Goal: Task Accomplishment & Management: Use online tool/utility

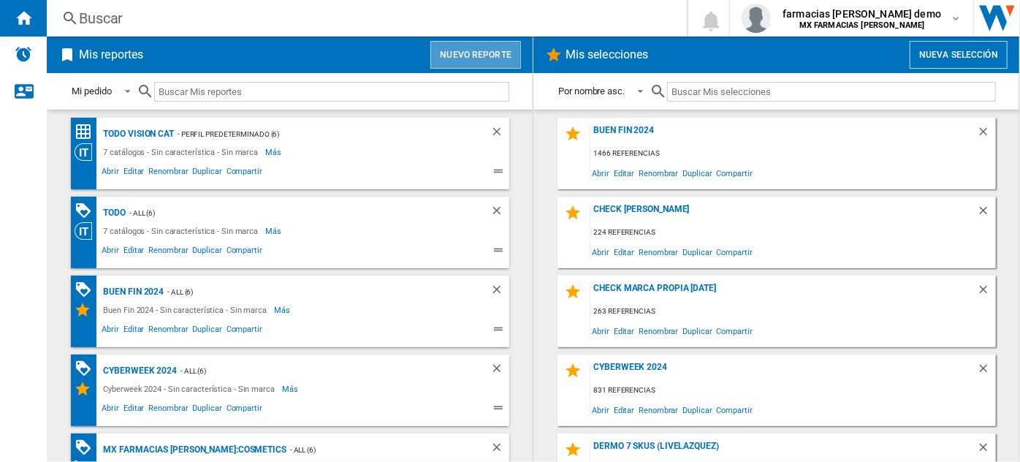
click at [489, 54] on button "Nuevo reporte" at bounding box center [475, 55] width 91 height 28
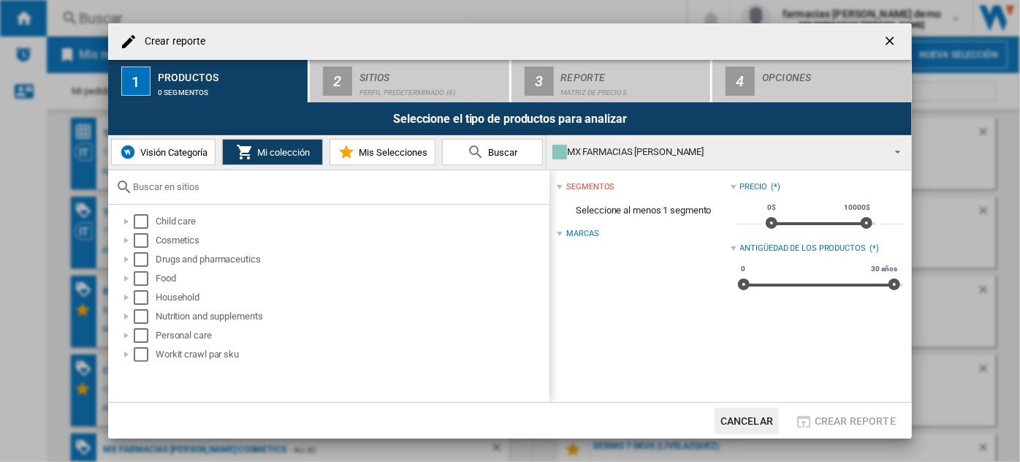
click at [200, 155] on span "Visión Categoría" at bounding box center [172, 152] width 71 height 11
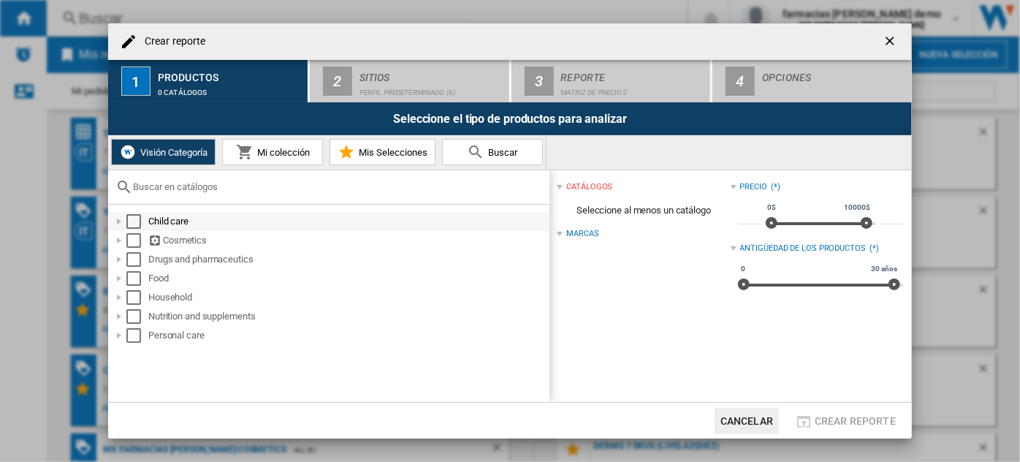
click at [136, 223] on div "Select" at bounding box center [133, 221] width 15 height 15
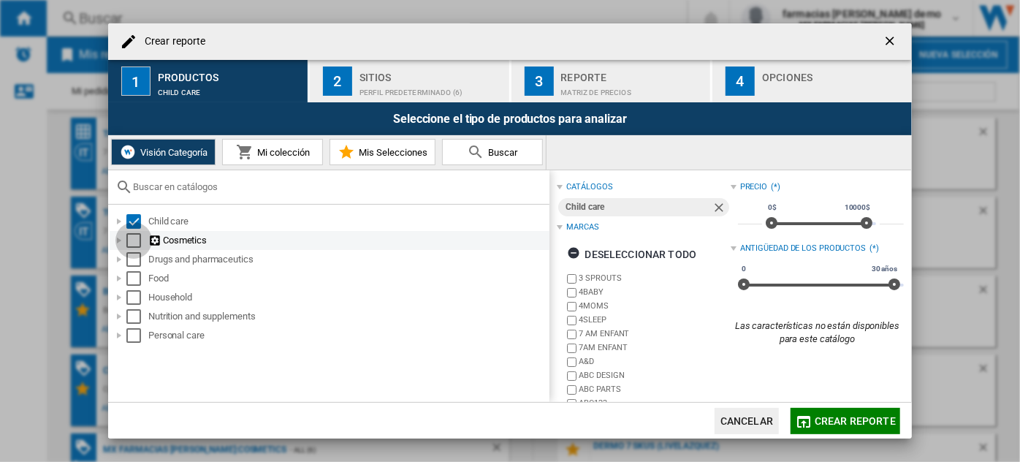
click at [134, 237] on div "Select" at bounding box center [133, 240] width 15 height 15
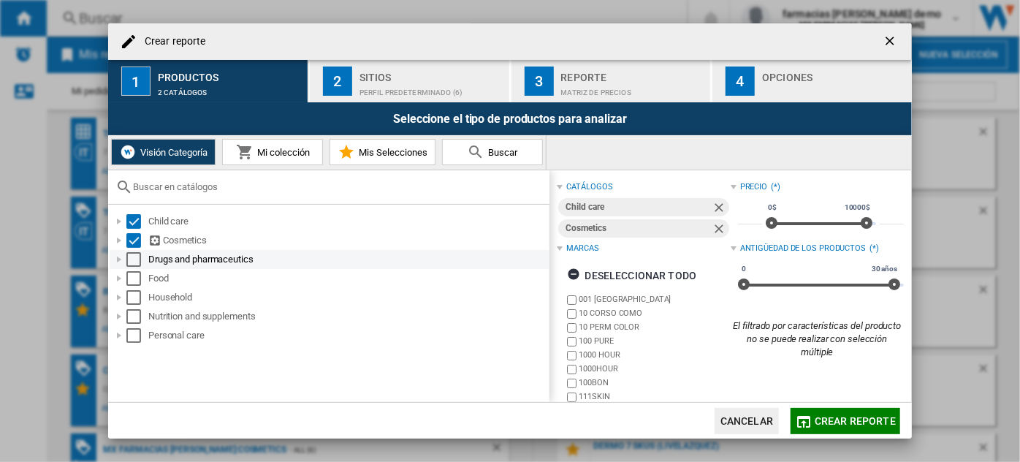
click at [135, 252] on div "Select" at bounding box center [133, 259] width 15 height 15
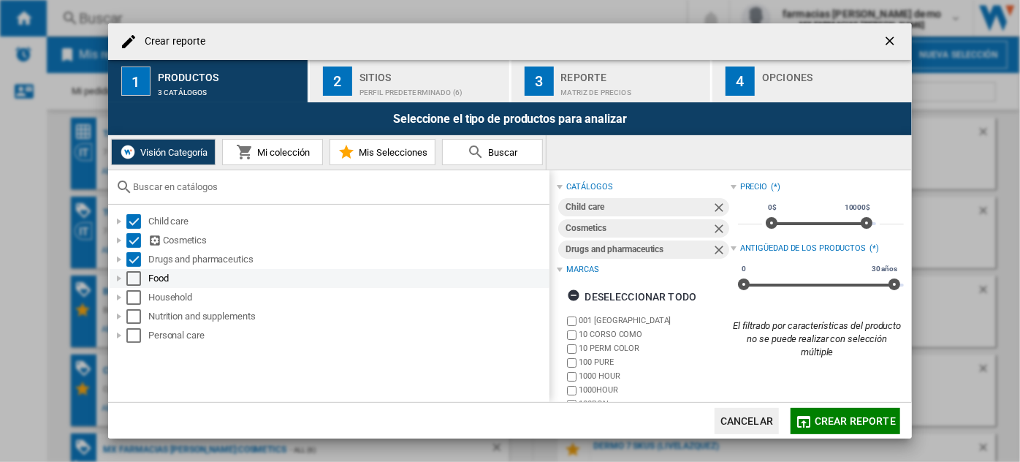
click at [132, 278] on div "Select" at bounding box center [133, 278] width 15 height 15
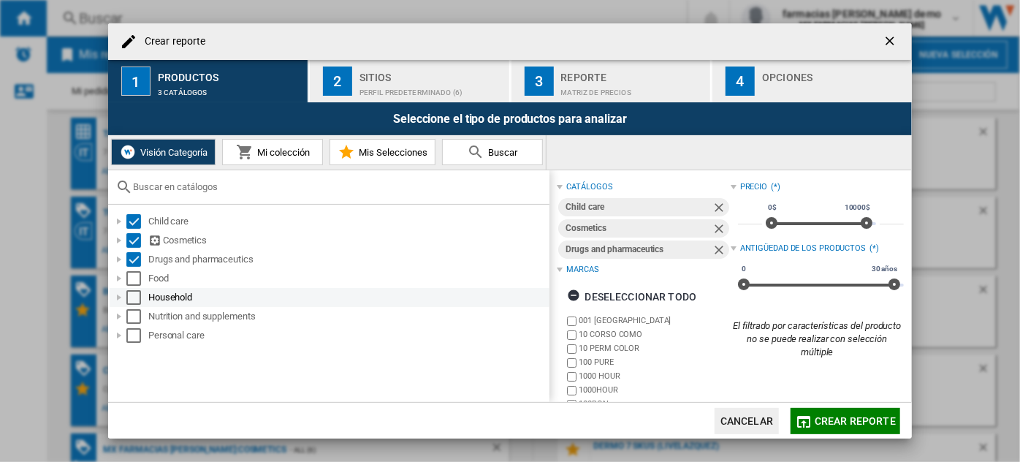
click at [134, 293] on div "Select" at bounding box center [133, 297] width 15 height 15
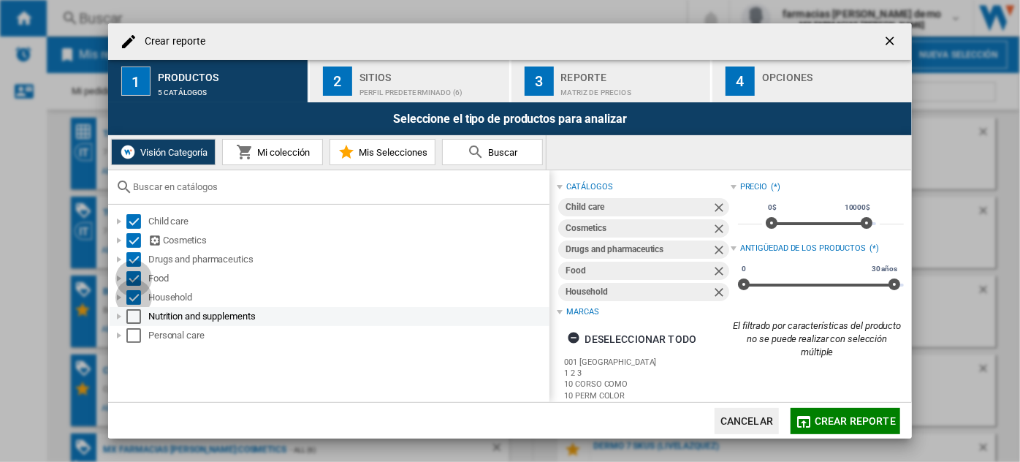
click at [136, 315] on div "Select" at bounding box center [133, 316] width 15 height 15
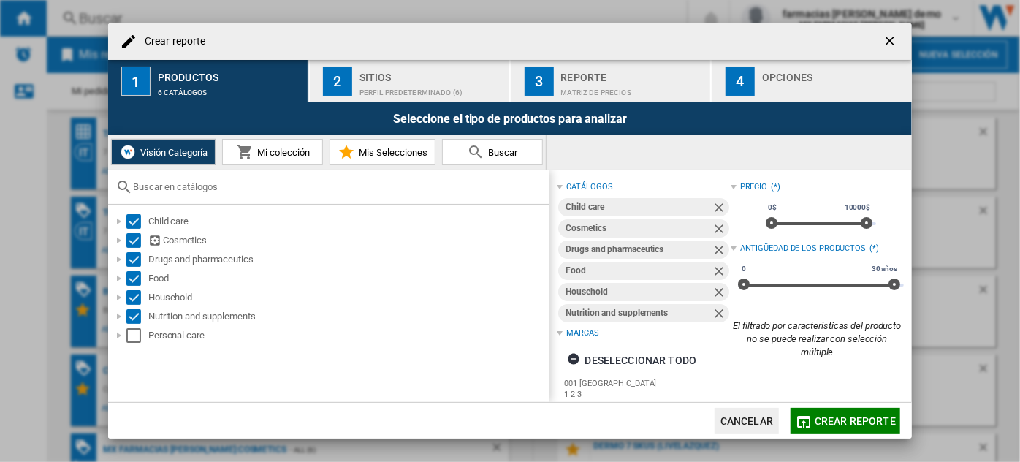
click at [137, 339] on div "Select" at bounding box center [133, 335] width 15 height 15
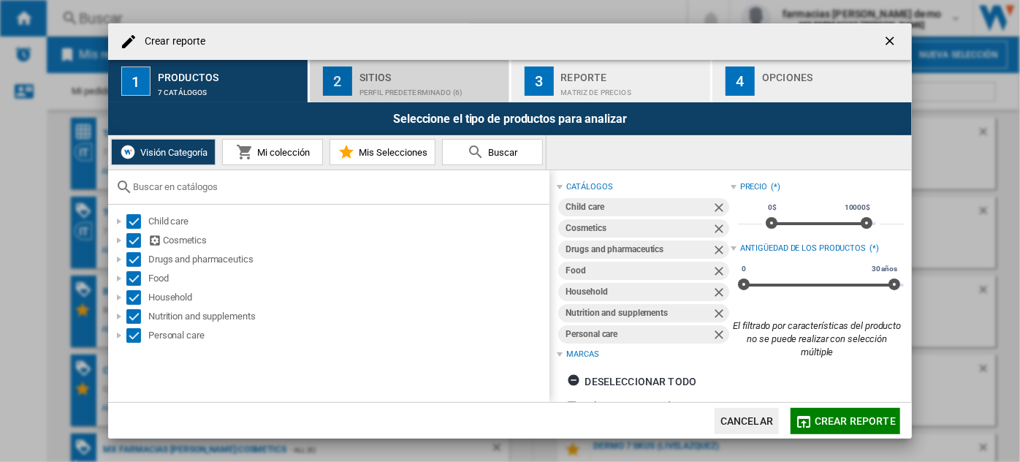
click at [417, 74] on div "Sitios" at bounding box center [431, 73] width 144 height 15
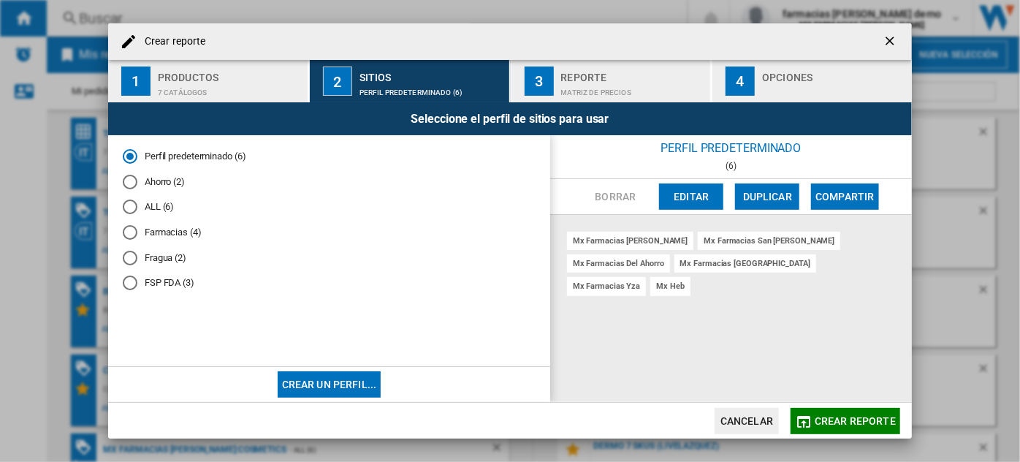
click at [165, 177] on md-radio-button "Ahorro (2)" at bounding box center [329, 182] width 413 height 14
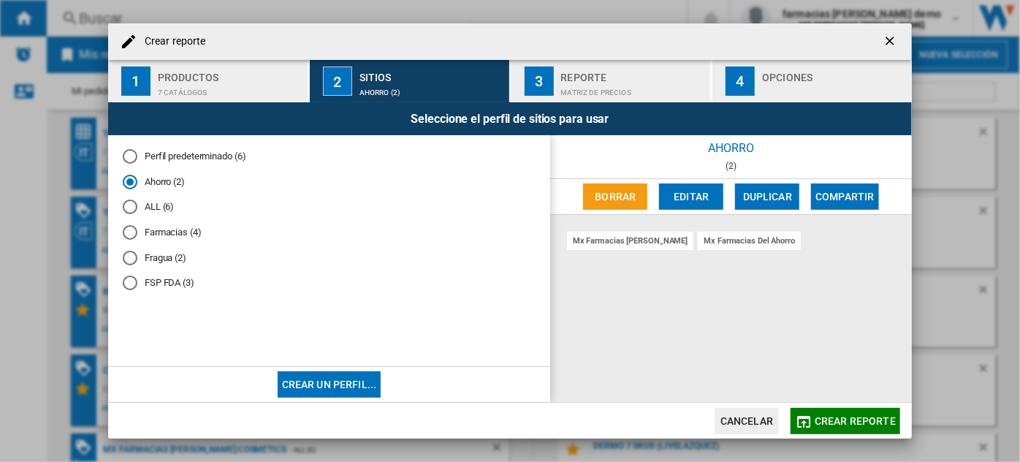
click at [606, 64] on button "3 Reporte Matriz de precios" at bounding box center [611, 81] width 201 height 42
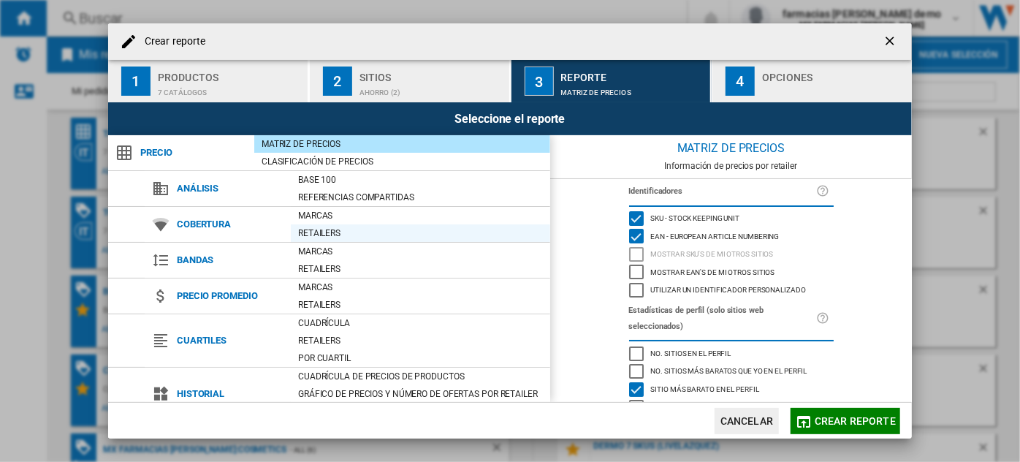
scroll to position [144, 0]
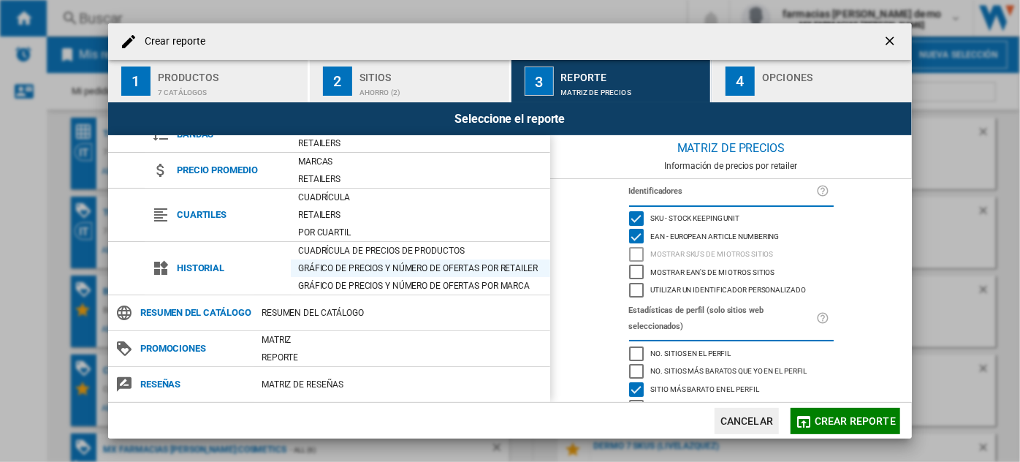
click at [402, 261] on div "Gráfico de precios y número de ofertas por retailer" at bounding box center [420, 268] width 259 height 15
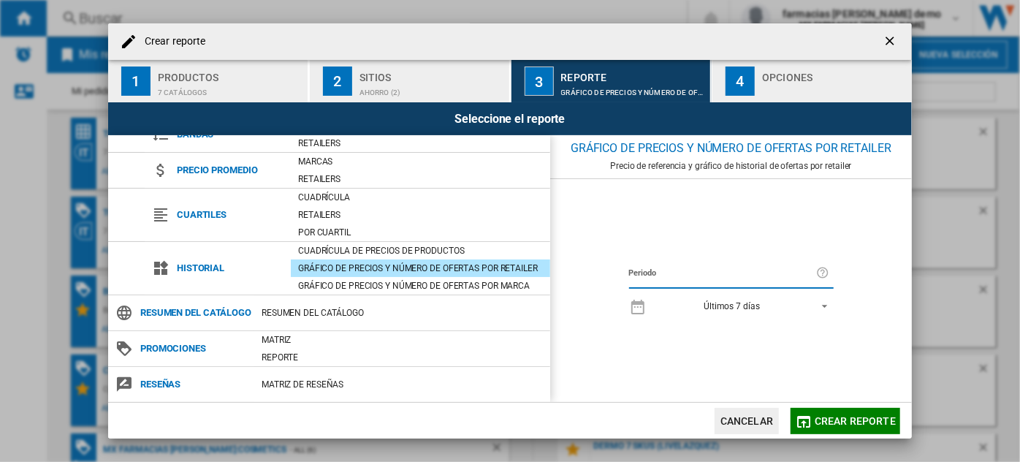
click at [749, 81] on div "4" at bounding box center [739, 80] width 29 height 29
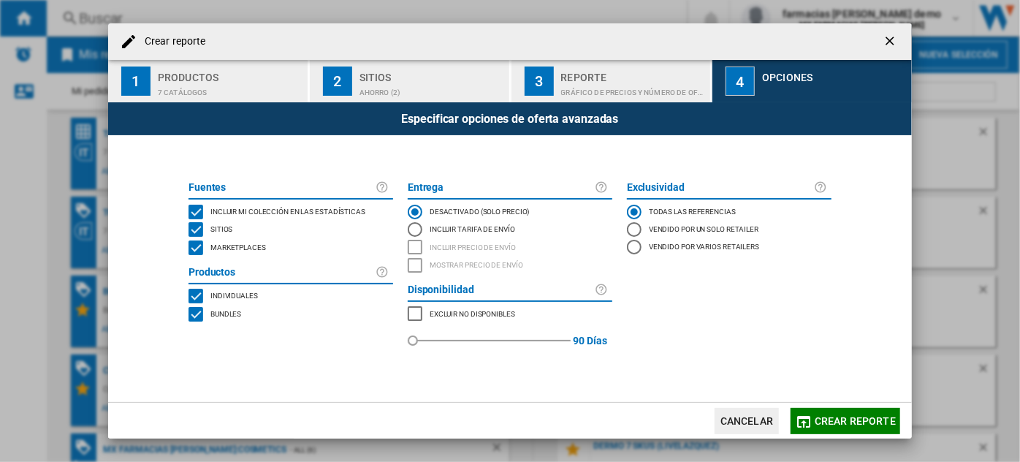
click at [321, 209] on span "Incluir mi colección en las estadísticas" at bounding box center [287, 210] width 155 height 10
click at [833, 413] on button "Crear reporte" at bounding box center [845, 421] width 110 height 26
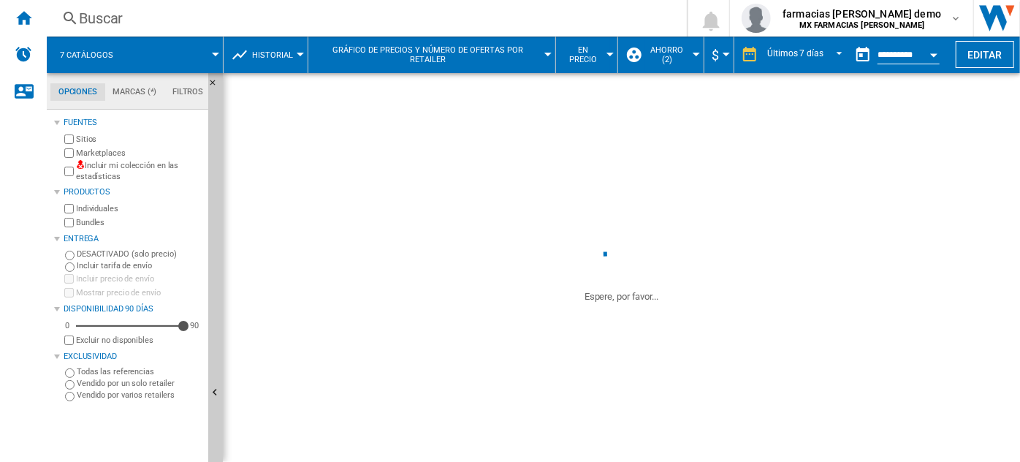
click at [596, 56] on span "En precio" at bounding box center [582, 54] width 39 height 19
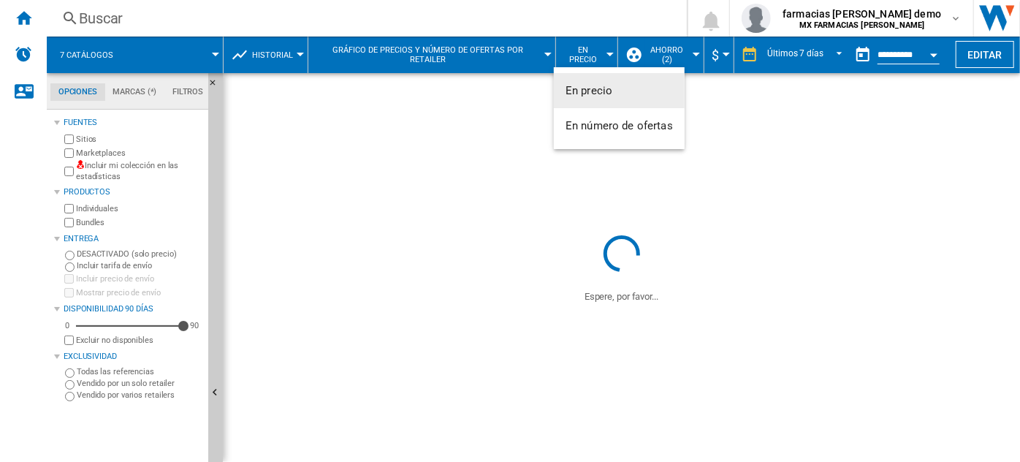
click at [598, 45] on md-backdrop at bounding box center [510, 231] width 1020 height 462
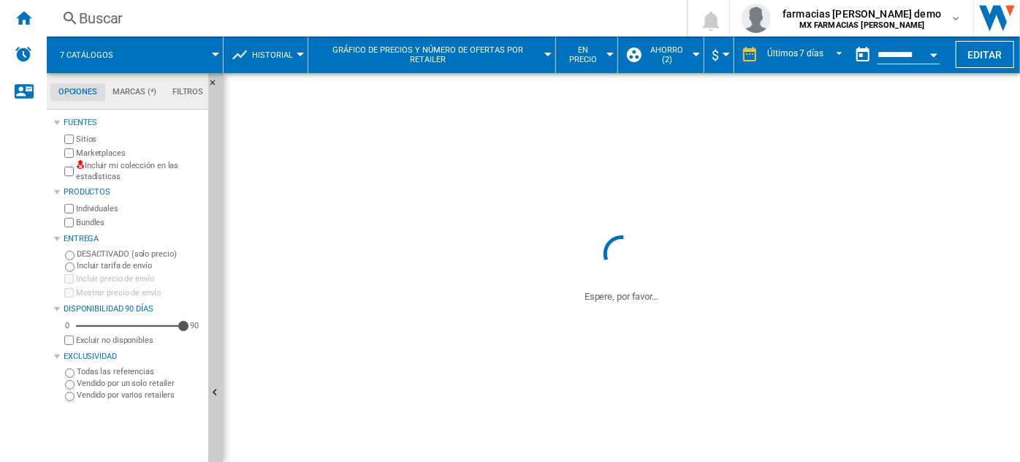
click at [573, 70] on button "En precio" at bounding box center [586, 55] width 47 height 37
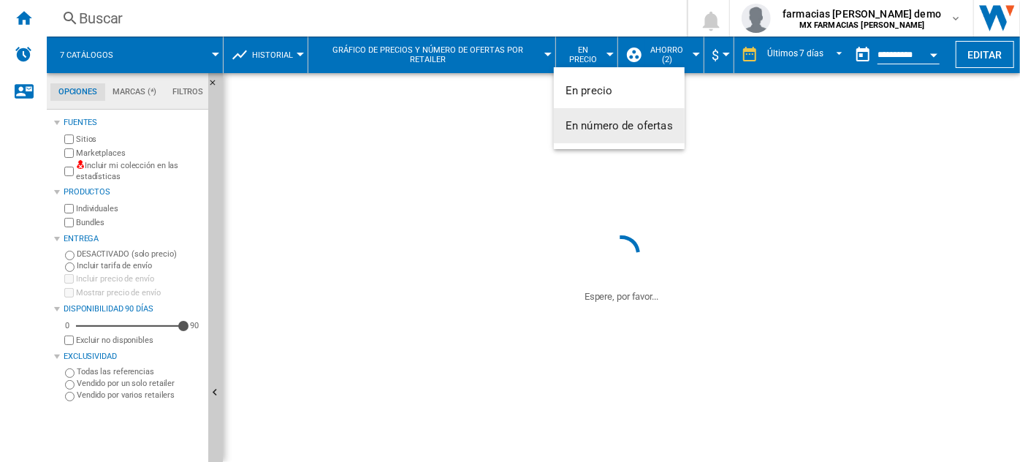
click at [625, 129] on span "En número de ofertas" at bounding box center [618, 125] width 107 height 13
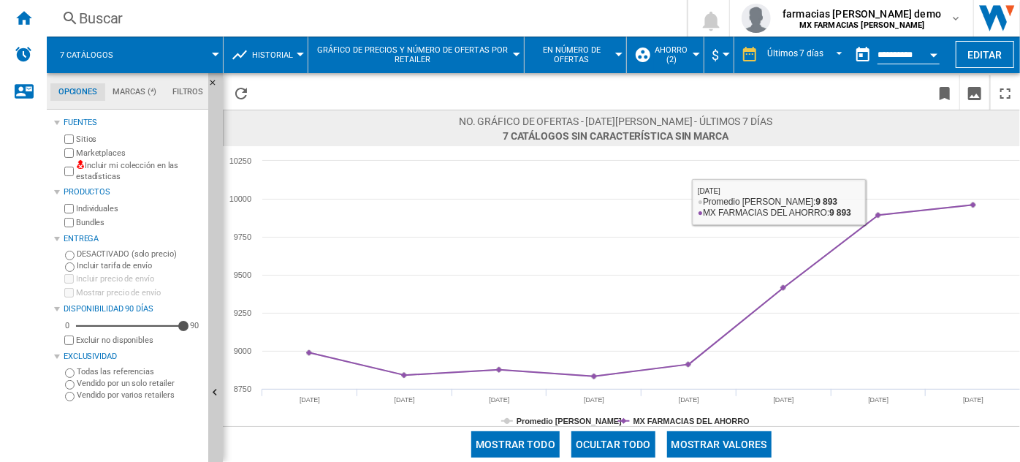
click at [730, 441] on button "Mostrar valores" at bounding box center [719, 444] width 104 height 26
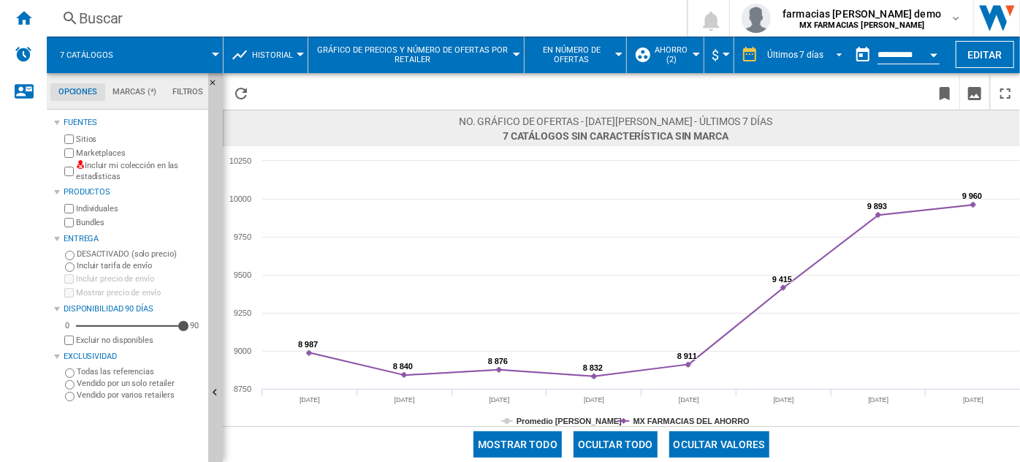
click at [816, 51] on div "Últimos 7 días" at bounding box center [795, 55] width 56 height 10
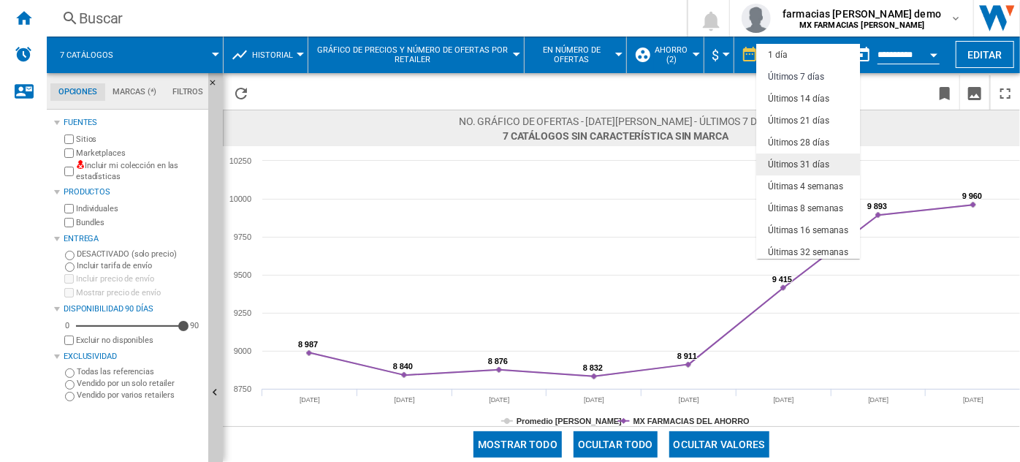
click at [818, 161] on div "Últimos 31 días" at bounding box center [798, 165] width 61 height 12
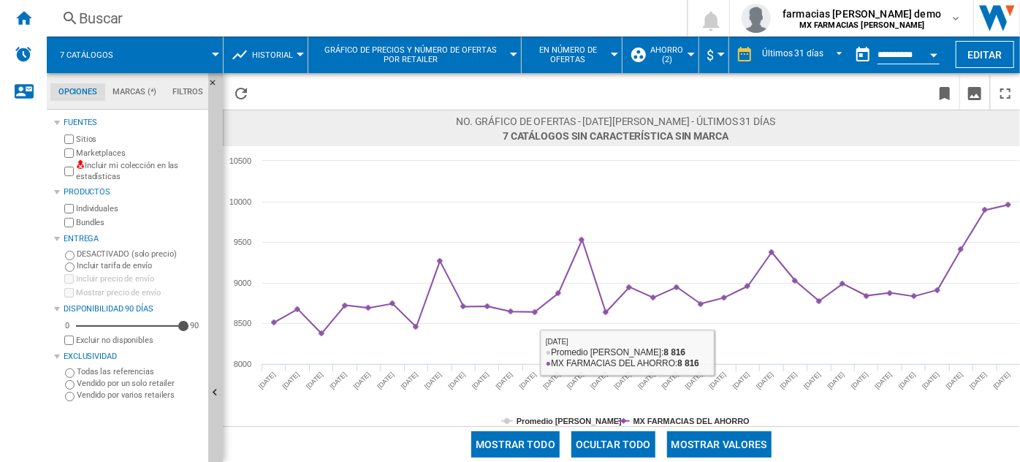
click at [744, 435] on button "Mostrar valores" at bounding box center [719, 444] width 104 height 26
